Goal: Find specific page/section: Find specific page/section

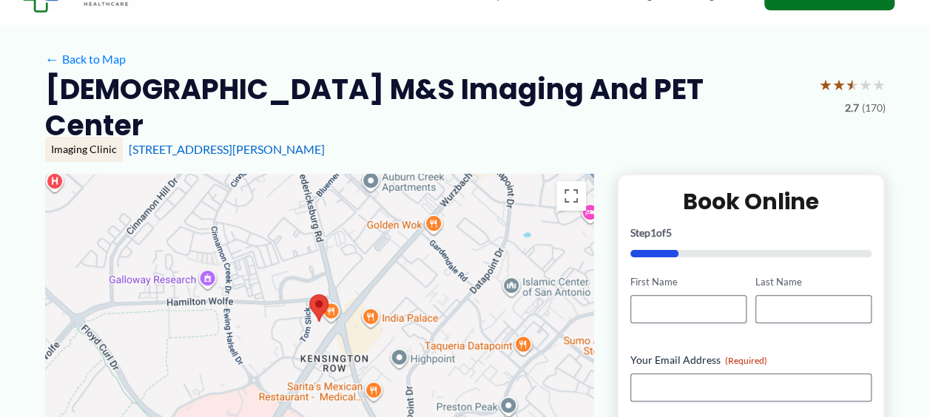
scroll to position [87, 0]
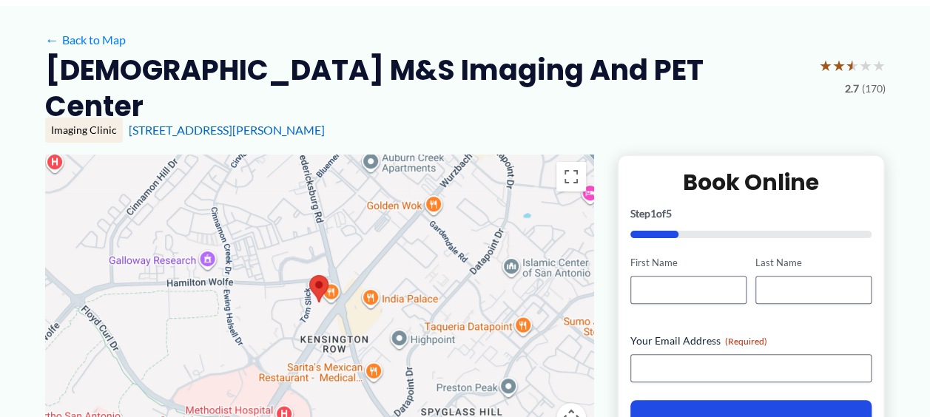
click at [331, 266] on div at bounding box center [319, 303] width 548 height 296
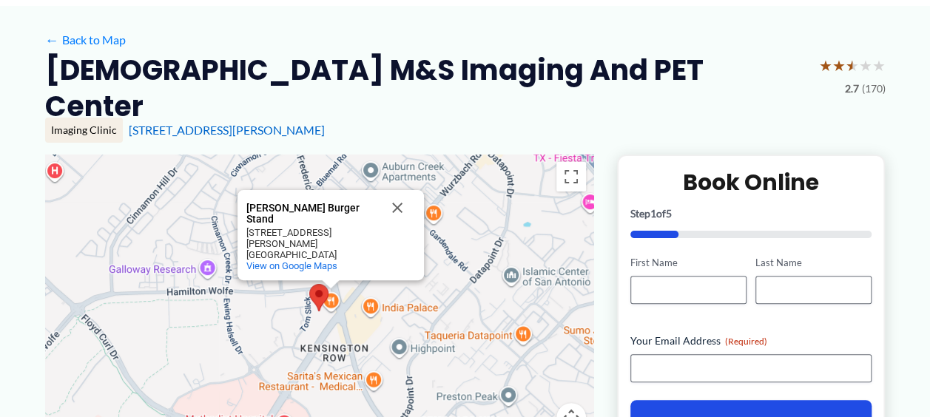
click at [331, 274] on div "[PERSON_NAME] Burger Stand [PERSON_NAME] Burger Stand [STREET_ADDRESS][PERSON_N…" at bounding box center [319, 303] width 548 height 296
click at [394, 191] on button "Close" at bounding box center [397, 208] width 36 height 36
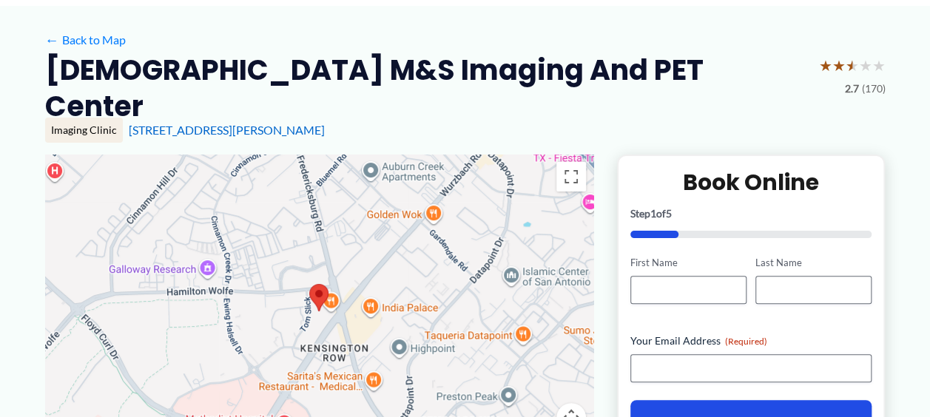
click at [435, 182] on div at bounding box center [319, 303] width 548 height 296
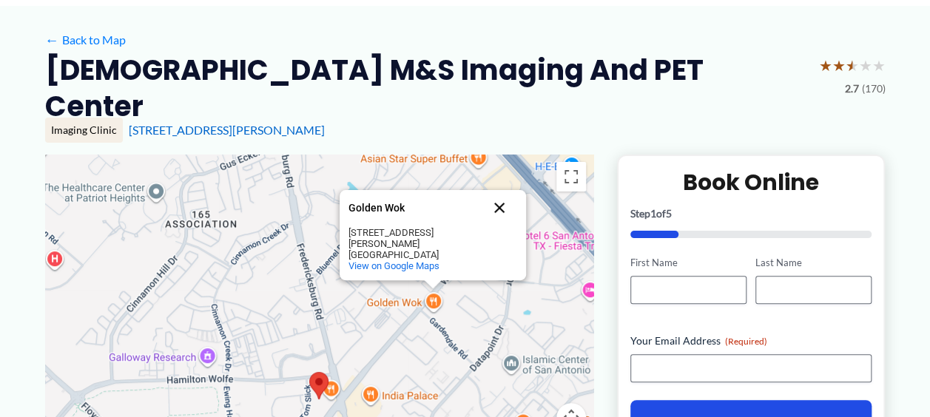
click at [496, 194] on button "Close" at bounding box center [500, 208] width 36 height 36
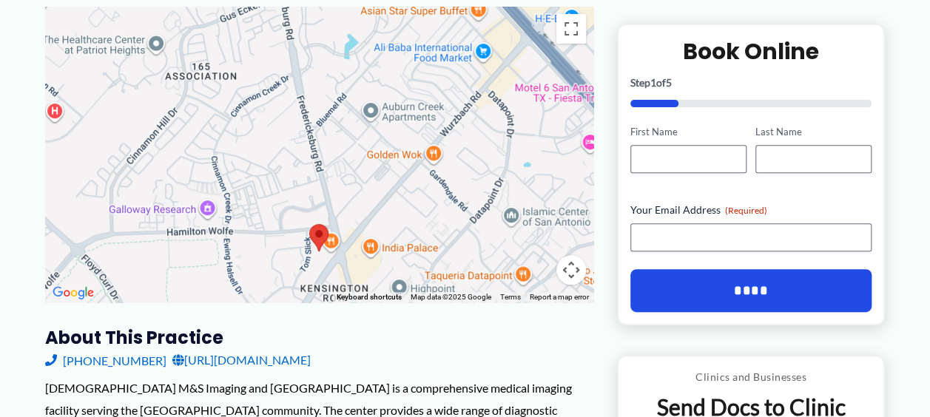
scroll to position [272, 0]
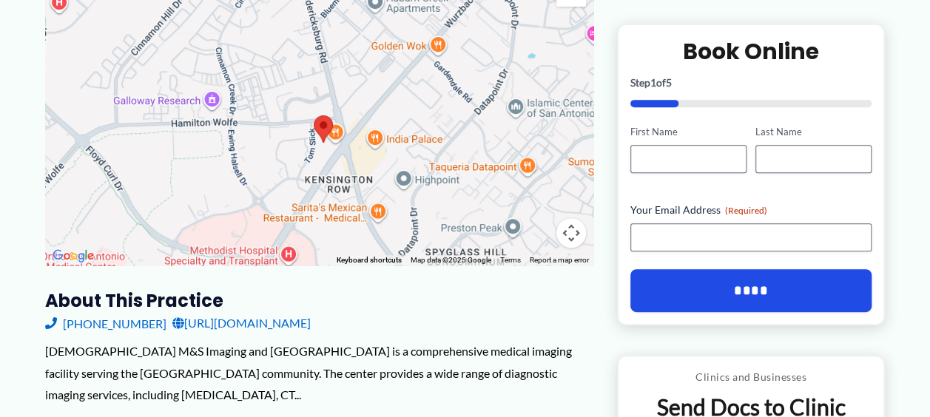
drag, startPoint x: 369, startPoint y: 152, endPoint x: 372, endPoint y: 71, distance: 80.7
click at [372, 71] on div at bounding box center [319, 118] width 548 height 296
click at [334, 110] on div at bounding box center [319, 118] width 548 height 296
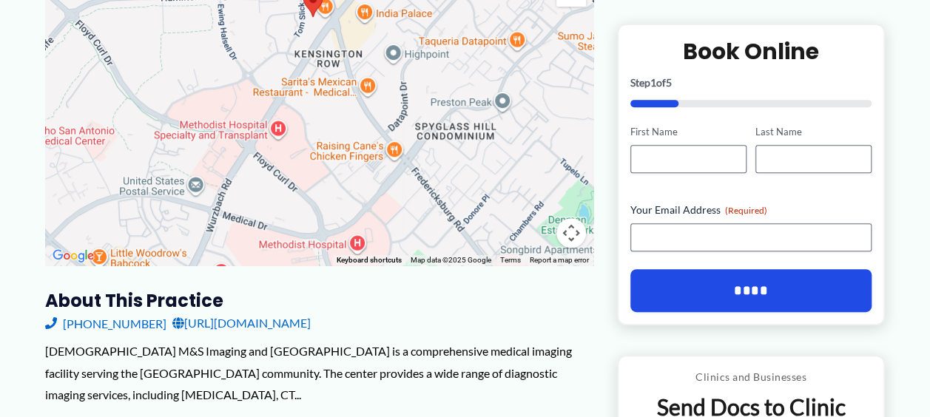
drag, startPoint x: 446, startPoint y: 189, endPoint x: 437, endPoint y: 61, distance: 129.0
click at [437, 61] on div "[PERSON_NAME] Burger Stand [PERSON_NAME] Burger Stand [STREET_ADDRESS][PERSON_N…" at bounding box center [319, 118] width 548 height 296
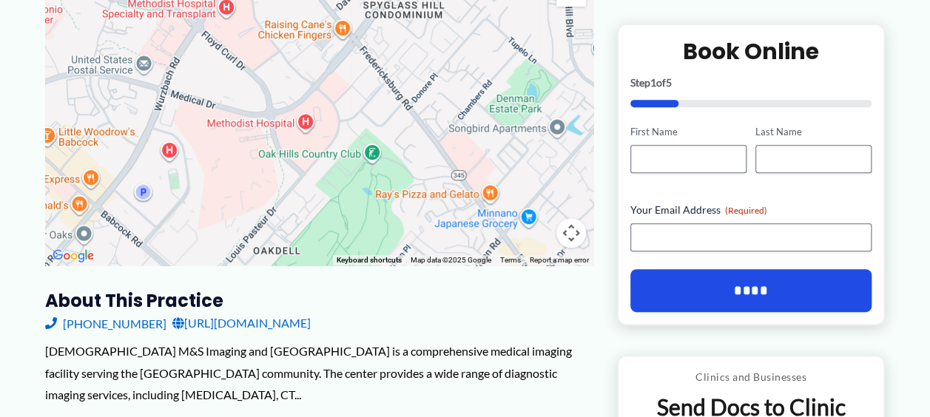
drag, startPoint x: 458, startPoint y: 183, endPoint x: 405, endPoint y: 57, distance: 137.3
click at [405, 57] on div "[PERSON_NAME] Burger Stand [PERSON_NAME] Burger Stand [STREET_ADDRESS][PERSON_N…" at bounding box center [319, 118] width 548 height 296
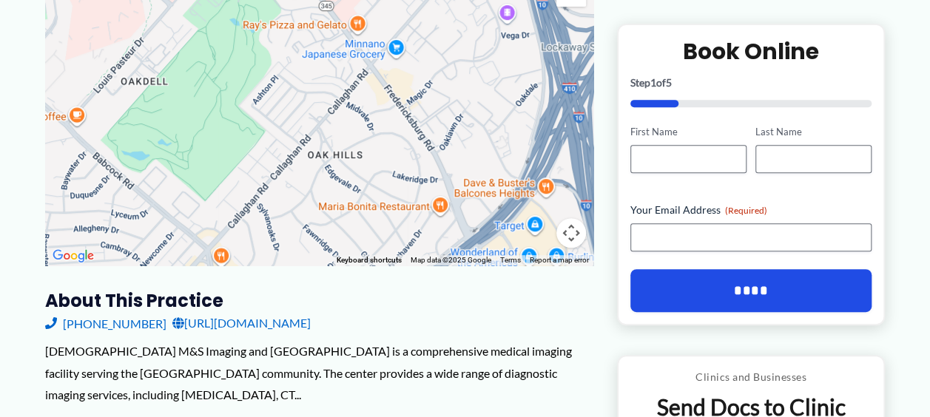
drag, startPoint x: 415, startPoint y: 176, endPoint x: 282, endPoint y: 4, distance: 217.2
click at [282, 4] on div "[PERSON_NAME] Burger Stand [PERSON_NAME] Burger Stand [STREET_ADDRESS][PERSON_N…" at bounding box center [319, 118] width 548 height 296
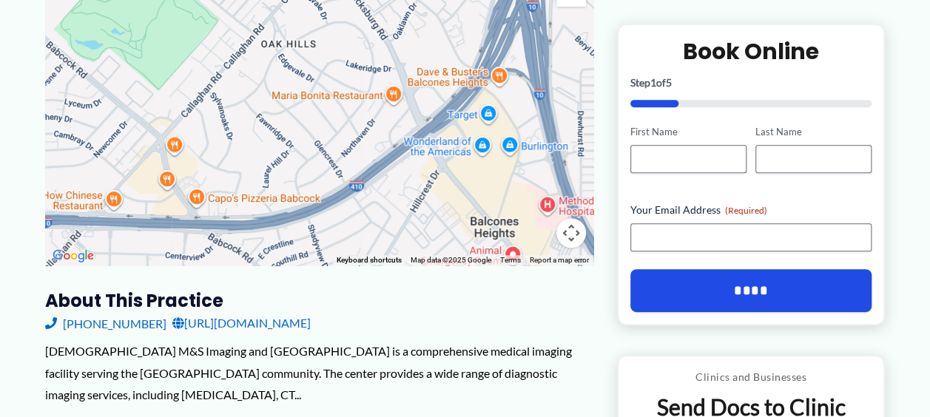
drag, startPoint x: 439, startPoint y: 146, endPoint x: 391, endPoint y: 33, distance: 123.0
click at [391, 33] on div "[PERSON_NAME] Burger Stand [PERSON_NAME] Burger Stand [STREET_ADDRESS][PERSON_N…" at bounding box center [319, 118] width 548 height 296
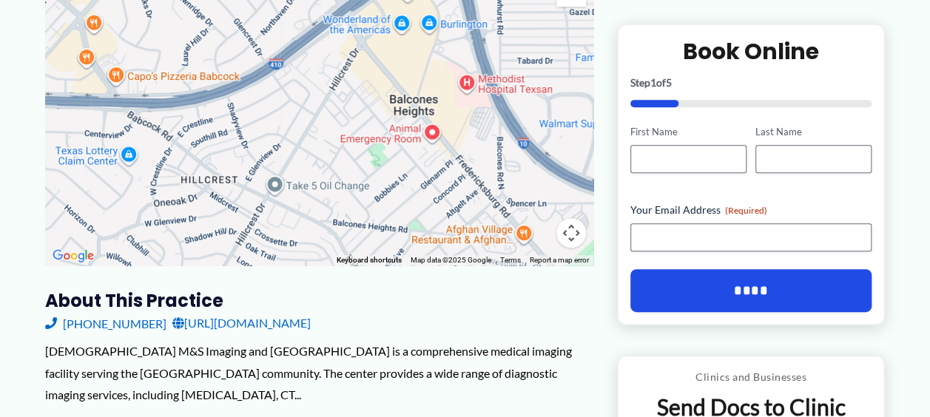
drag, startPoint x: 440, startPoint y: 146, endPoint x: 355, endPoint y: 16, distance: 156.1
click at [355, 16] on div "[PERSON_NAME] Burger Stand [PERSON_NAME] Burger Stand [STREET_ADDRESS][PERSON_N…" at bounding box center [319, 118] width 548 height 296
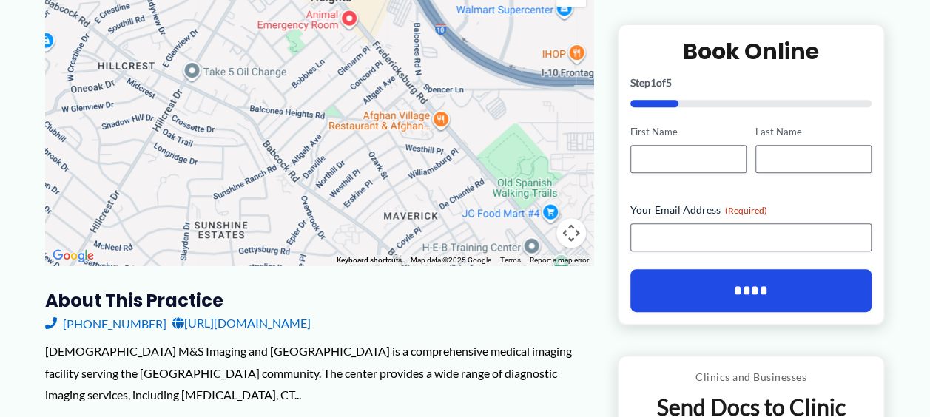
drag, startPoint x: 438, startPoint y: 136, endPoint x: 355, endPoint y: 21, distance: 142.1
click at [355, 21] on div "[PERSON_NAME] Burger Stand [PERSON_NAME] Burger Stand [STREET_ADDRESS][PERSON_N…" at bounding box center [319, 118] width 548 height 296
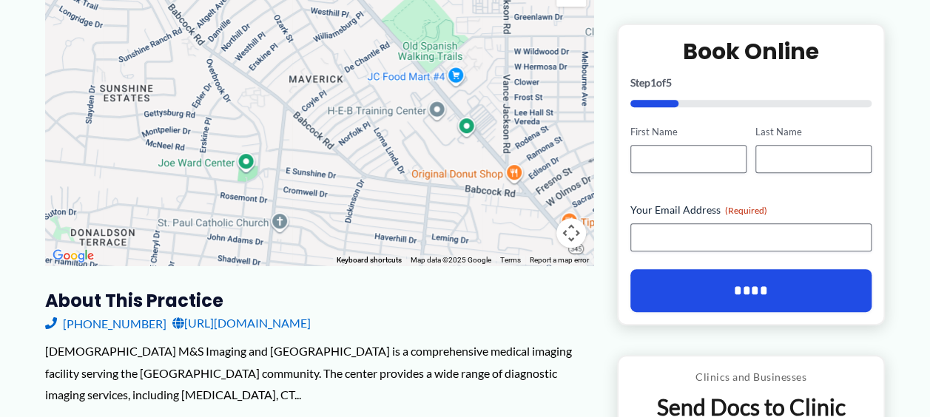
drag, startPoint x: 416, startPoint y: 122, endPoint x: 340, endPoint y: 18, distance: 129.2
click at [340, 18] on div "[PERSON_NAME] Burger Stand [PERSON_NAME] Burger Stand [STREET_ADDRESS][PERSON_N…" at bounding box center [319, 118] width 548 height 296
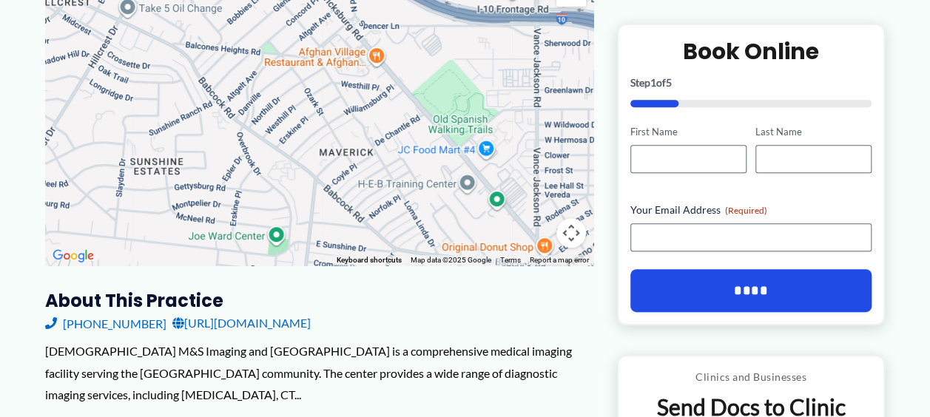
drag, startPoint x: 450, startPoint y: 144, endPoint x: 477, endPoint y: 215, distance: 76.1
click at [477, 215] on div "[PERSON_NAME] Burger Stand [PERSON_NAME] Burger Stand [STREET_ADDRESS][PERSON_N…" at bounding box center [319, 118] width 548 height 296
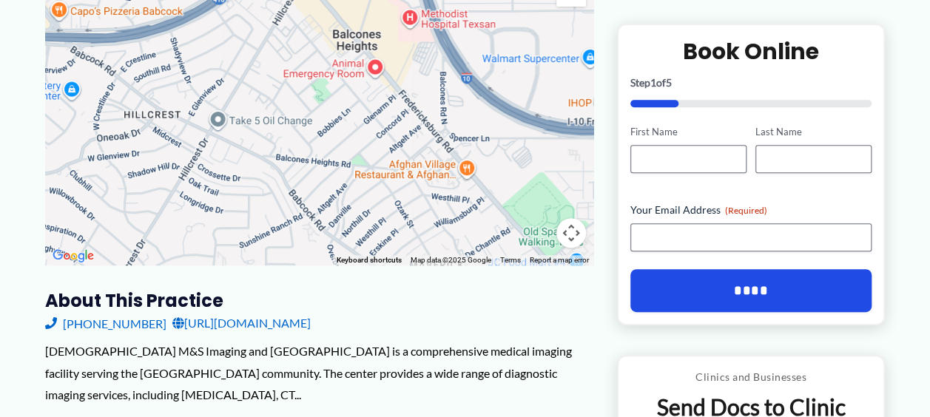
drag, startPoint x: 356, startPoint y: 87, endPoint x: 466, endPoint y: 219, distance: 172.3
click at [466, 219] on div "[PERSON_NAME] Burger Stand [PERSON_NAME] Burger Stand [STREET_ADDRESS][PERSON_N…" at bounding box center [319, 118] width 548 height 296
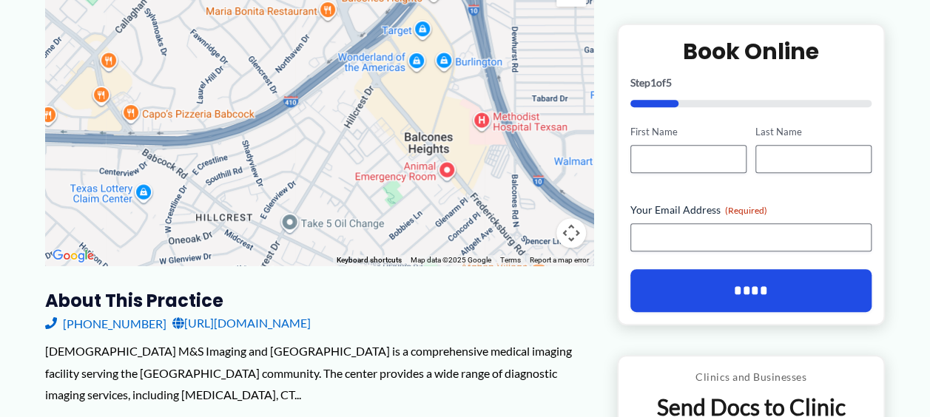
drag, startPoint x: 362, startPoint y: 88, endPoint x: 443, endPoint y: 198, distance: 136.0
click at [443, 198] on div "[PERSON_NAME] Burger Stand [PERSON_NAME] Burger Stand [STREET_ADDRESS][PERSON_N…" at bounding box center [319, 118] width 548 height 296
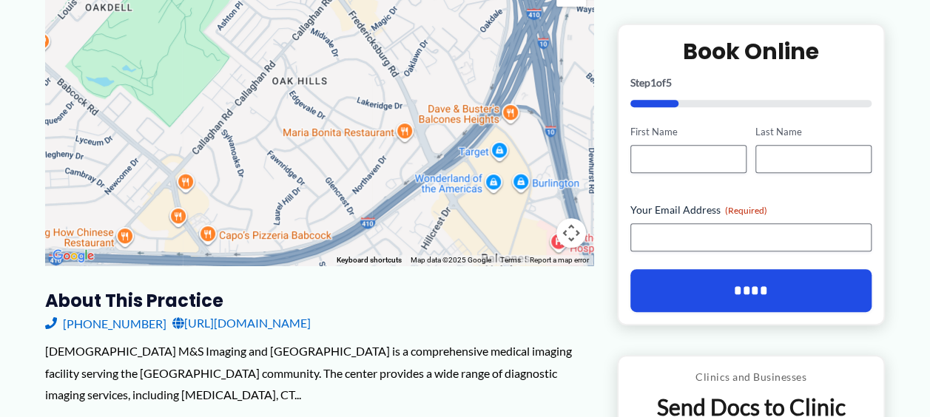
drag, startPoint x: 340, startPoint y: 87, endPoint x: 417, endPoint y: 210, distance: 145.5
click at [417, 210] on div "[PERSON_NAME] Burger Stand [PERSON_NAME] Burger Stand [STREET_ADDRESS][PERSON_N…" at bounding box center [319, 118] width 548 height 296
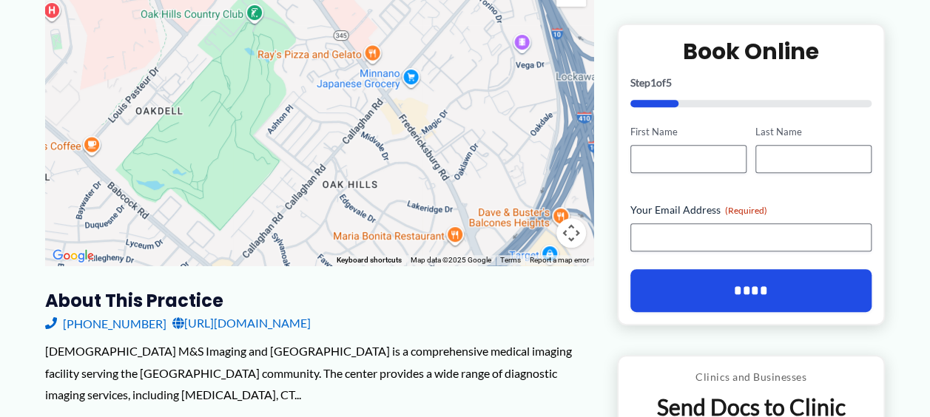
drag, startPoint x: 289, startPoint y: 55, endPoint x: 341, endPoint y: 161, distance: 117.1
click at [341, 161] on div "[PERSON_NAME] Burger Stand [PERSON_NAME] Burger Stand [STREET_ADDRESS][PERSON_N…" at bounding box center [319, 118] width 548 height 296
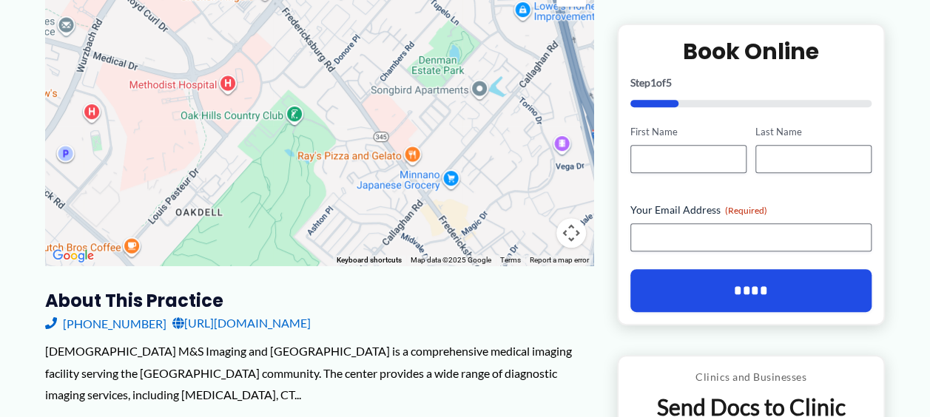
drag, startPoint x: 297, startPoint y: 55, endPoint x: 340, endPoint y: 163, distance: 115.5
click at [340, 163] on div "[PERSON_NAME] Burger Stand [PERSON_NAME] Burger Stand [STREET_ADDRESS][PERSON_N…" at bounding box center [319, 118] width 548 height 296
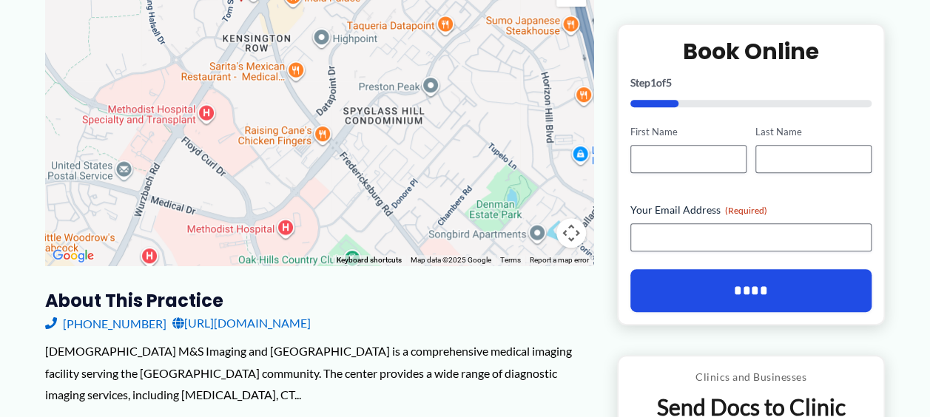
drag, startPoint x: 287, startPoint y: 35, endPoint x: 348, endPoint y: 183, distance: 159.9
click at [348, 183] on div "[PERSON_NAME] Burger Stand [PERSON_NAME] Burger Stand [STREET_ADDRESS][PERSON_N…" at bounding box center [319, 118] width 548 height 296
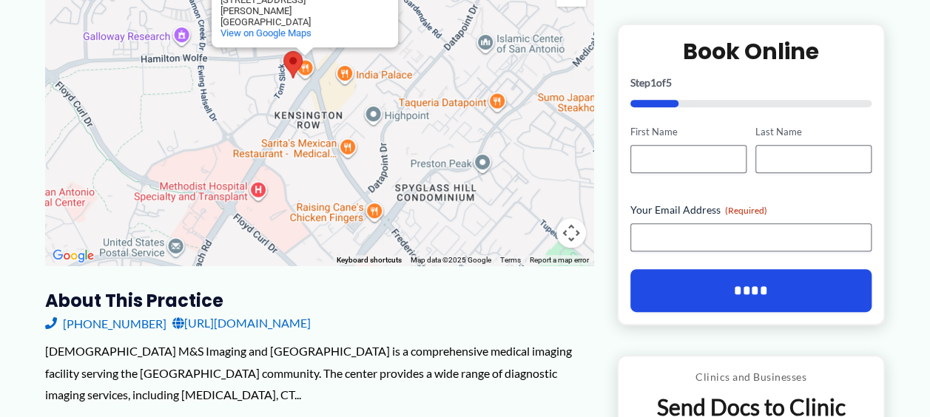
drag, startPoint x: 249, startPoint y: 64, endPoint x: 302, endPoint y: 147, distance: 98.5
click at [302, 147] on div "[PERSON_NAME] Burger Stand [PERSON_NAME] Burger Stand [STREET_ADDRESS][PERSON_N…" at bounding box center [319, 118] width 548 height 296
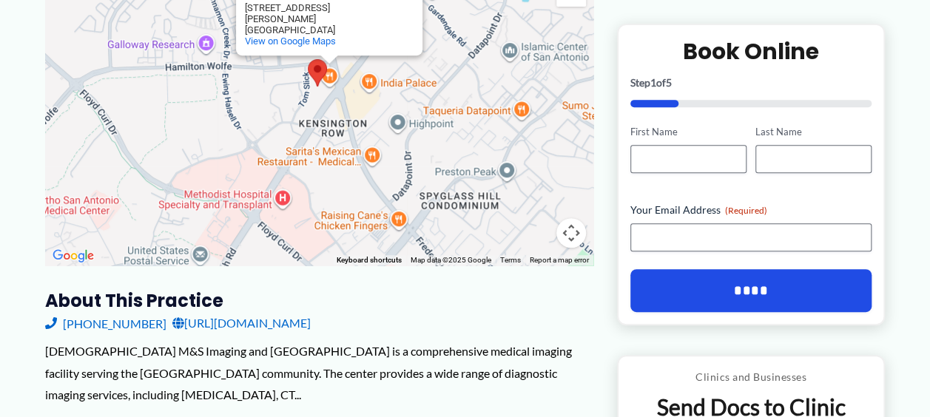
drag, startPoint x: 229, startPoint y: 121, endPoint x: 253, endPoint y: 128, distance: 25.3
click at [253, 128] on div "[PERSON_NAME] Burger Stand [PERSON_NAME] Burger Stand [STREET_ADDRESS][PERSON_N…" at bounding box center [319, 118] width 548 height 296
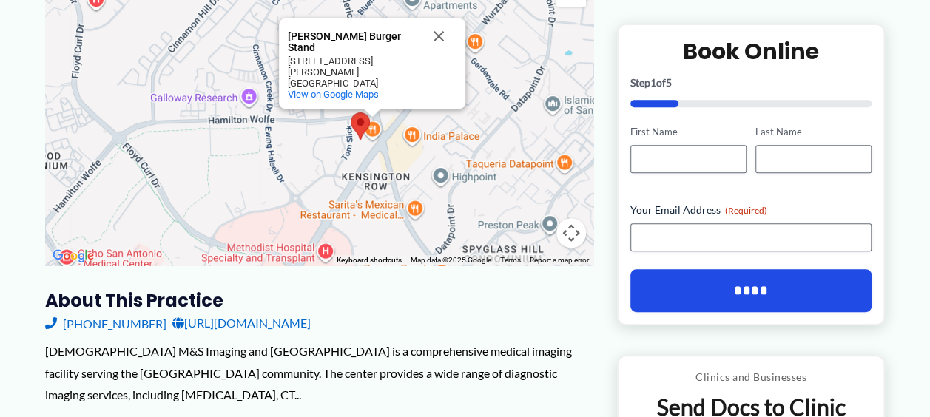
drag, startPoint x: 240, startPoint y: 74, endPoint x: 284, endPoint y: 130, distance: 71.6
click at [284, 130] on div "[PERSON_NAME] Burger Stand [PERSON_NAME] Burger Stand [STREET_ADDRESS][PERSON_N…" at bounding box center [319, 118] width 548 height 296
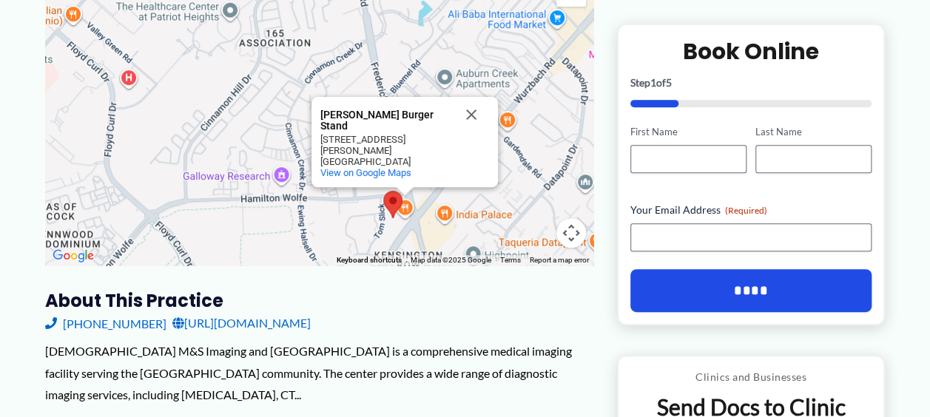
drag, startPoint x: 249, startPoint y: 47, endPoint x: 283, endPoint y: 129, distance: 88.2
click at [283, 129] on div "[PERSON_NAME] Burger Stand [PERSON_NAME] Burger Stand [STREET_ADDRESS][PERSON_N…" at bounding box center [319, 118] width 548 height 296
click at [467, 97] on button "Close" at bounding box center [471, 115] width 36 height 36
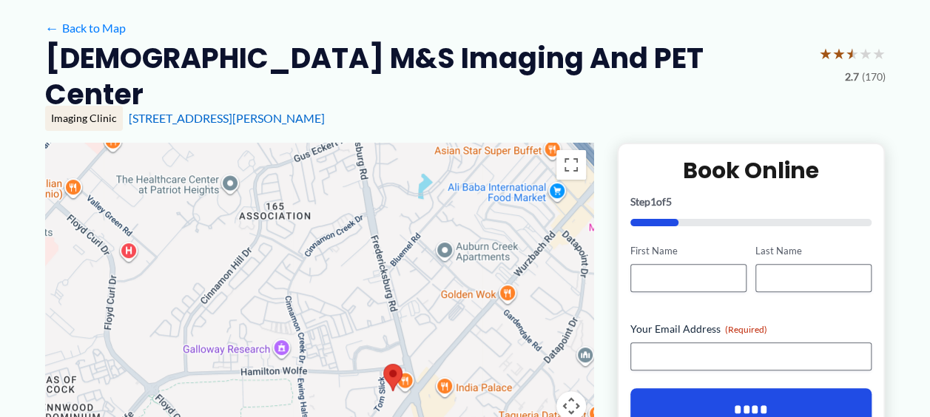
scroll to position [0, 0]
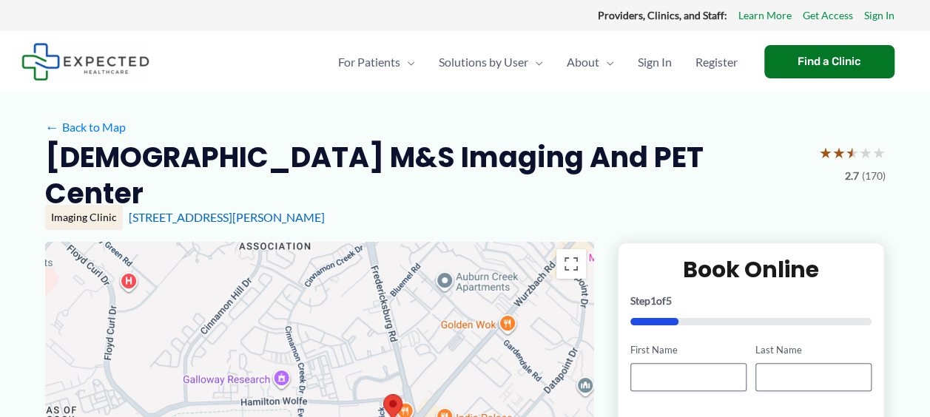
drag, startPoint x: 341, startPoint y: 286, endPoint x: 342, endPoint y: 218, distance: 67.3
click at [342, 242] on div at bounding box center [319, 390] width 548 height 296
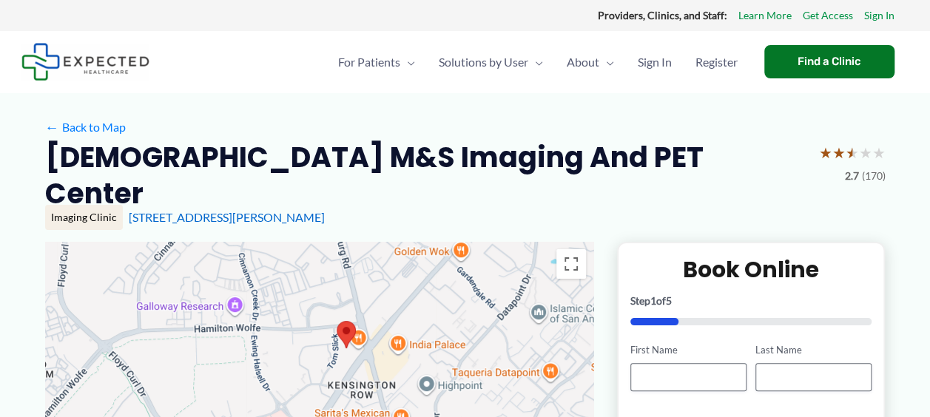
drag, startPoint x: 360, startPoint y: 371, endPoint x: 311, endPoint y: 294, distance: 90.1
click at [311, 294] on div at bounding box center [319, 390] width 548 height 296
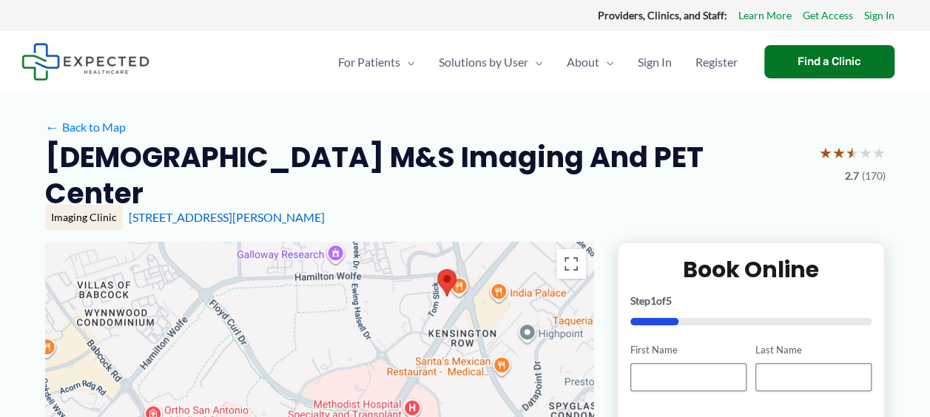
drag, startPoint x: 209, startPoint y: 325, endPoint x: 303, endPoint y: 280, distance: 105.2
click at [303, 280] on div at bounding box center [319, 390] width 548 height 296
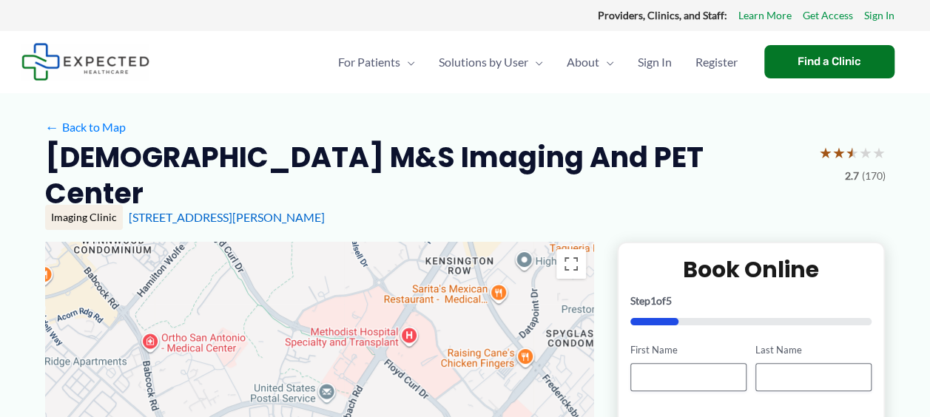
drag, startPoint x: 229, startPoint y: 368, endPoint x: 225, endPoint y: 293, distance: 75.6
click at [225, 293] on div at bounding box center [319, 390] width 548 height 296
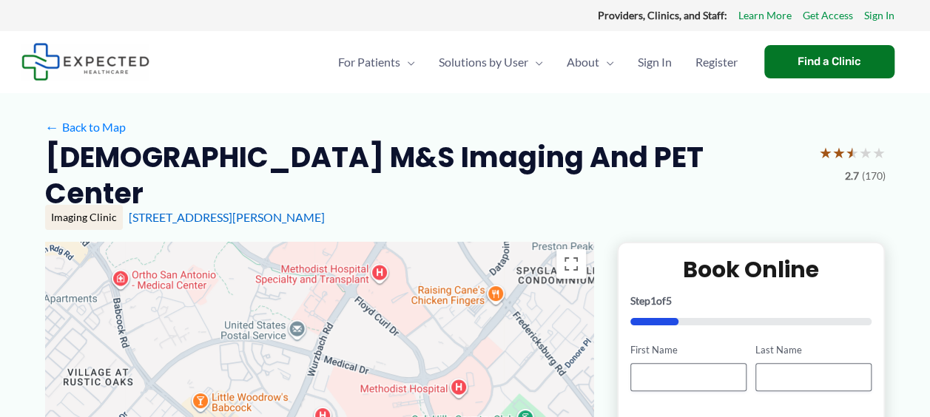
drag, startPoint x: 281, startPoint y: 403, endPoint x: 250, endPoint y: 337, distance: 72.8
click at [250, 337] on div at bounding box center [319, 390] width 548 height 296
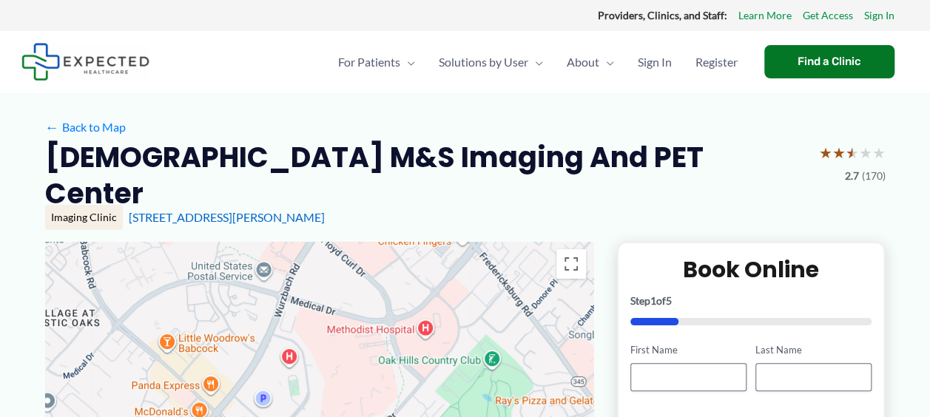
drag, startPoint x: 260, startPoint y: 371, endPoint x: 226, endPoint y: 306, distance: 73.1
click at [226, 306] on div at bounding box center [319, 390] width 548 height 296
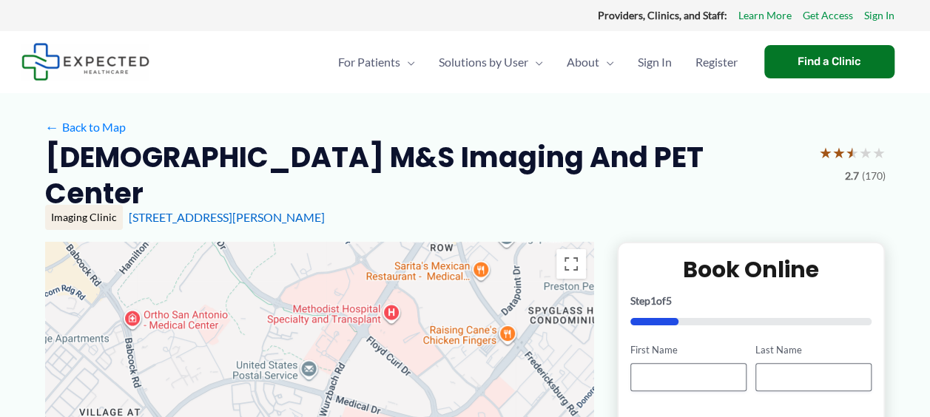
drag, startPoint x: 167, startPoint y: 276, endPoint x: 214, endPoint y: 379, distance: 112.9
click at [214, 379] on div at bounding box center [319, 390] width 548 height 296
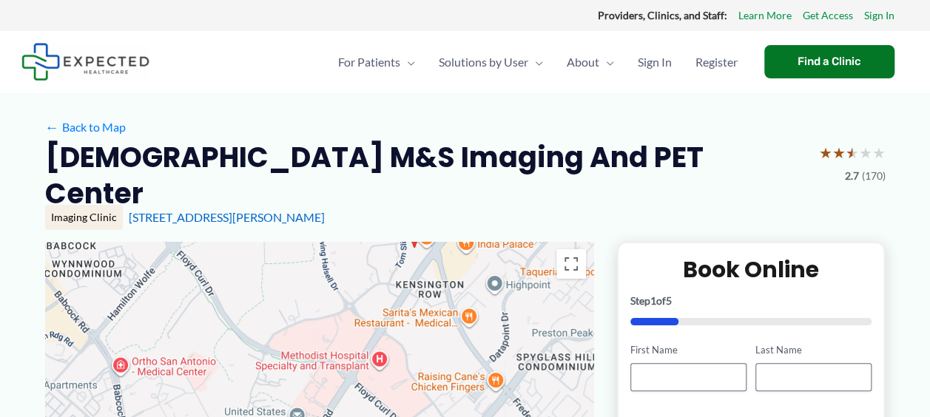
drag, startPoint x: 217, startPoint y: 307, endPoint x: 203, endPoint y: 372, distance: 66.8
click at [203, 376] on div at bounding box center [319, 390] width 548 height 296
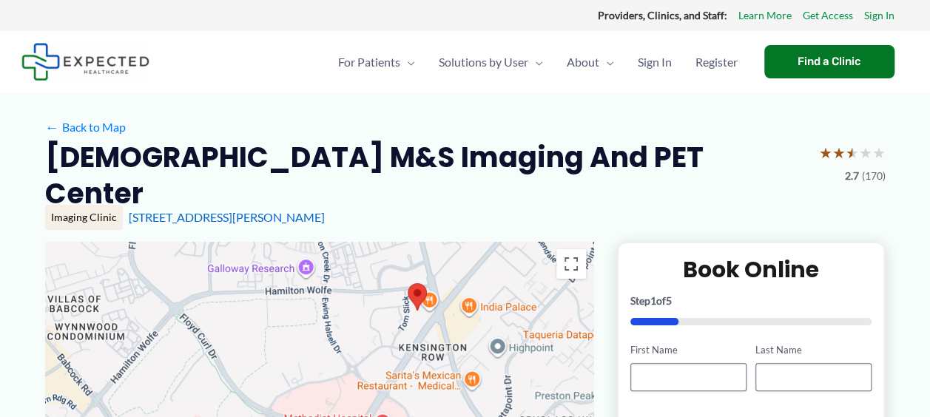
drag, startPoint x: 229, startPoint y: 289, endPoint x: 238, endPoint y: 339, distance: 50.4
click at [238, 339] on div at bounding box center [319, 390] width 548 height 296
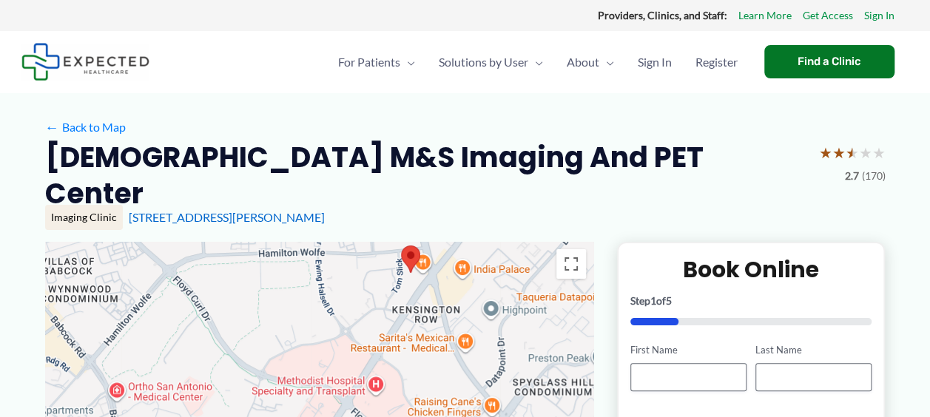
drag, startPoint x: 272, startPoint y: 373, endPoint x: 266, endPoint y: 331, distance: 42.7
click at [266, 331] on div at bounding box center [319, 390] width 548 height 296
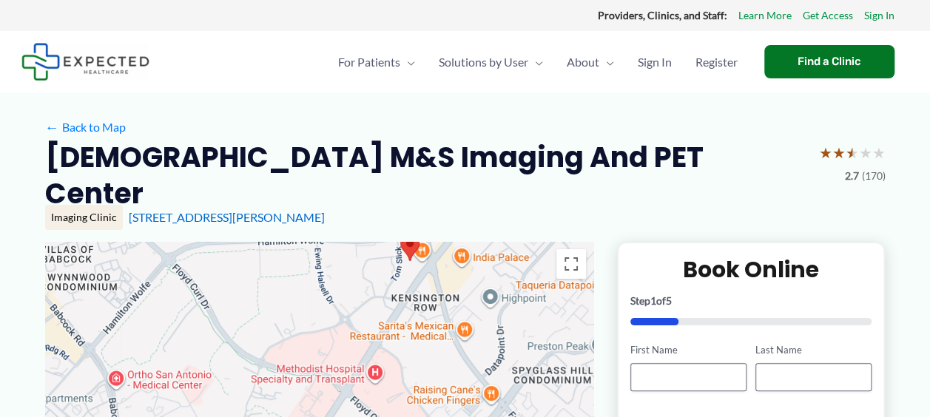
drag, startPoint x: 226, startPoint y: 264, endPoint x: 228, endPoint y: 252, distance: 12.7
click at [228, 252] on div at bounding box center [319, 390] width 548 height 296
